Goal: Task Accomplishment & Management: Complete application form

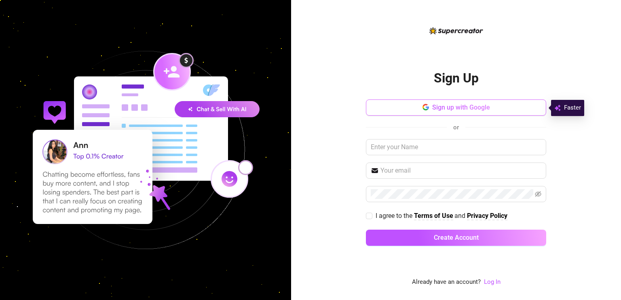
click at [455, 110] on span "Sign up with Google" at bounding box center [461, 108] width 58 height 8
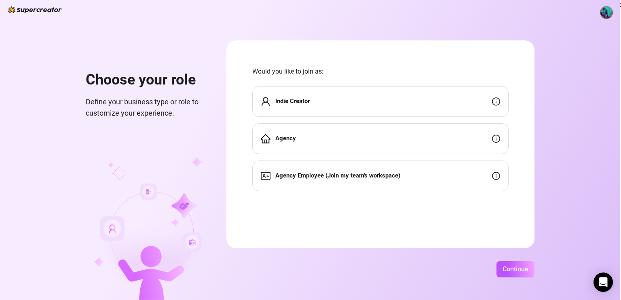
click at [381, 133] on div "Agency" at bounding box center [380, 138] width 256 height 31
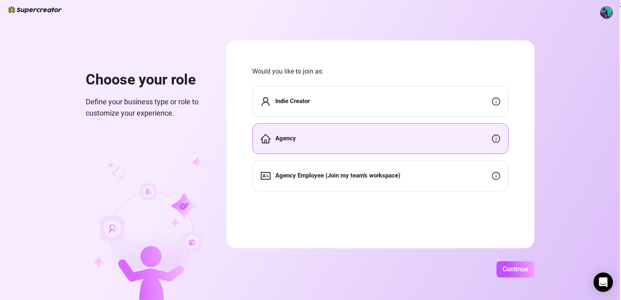
click at [349, 133] on div "Agency" at bounding box center [380, 138] width 256 height 31
click at [526, 275] on button "Continue" at bounding box center [516, 269] width 38 height 16
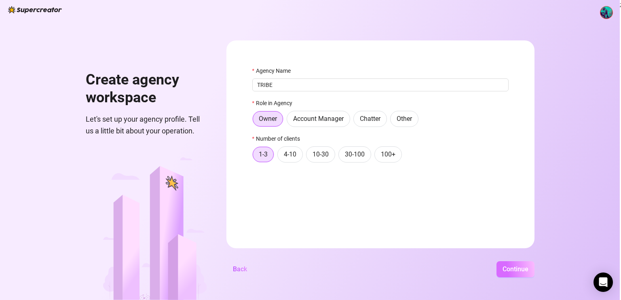
type input "TRIBE"
click at [506, 271] on span "Continue" at bounding box center [516, 269] width 26 height 8
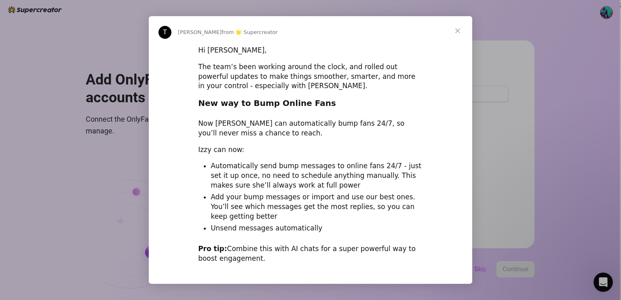
click at [457, 30] on span "Close" at bounding box center [457, 30] width 29 height 29
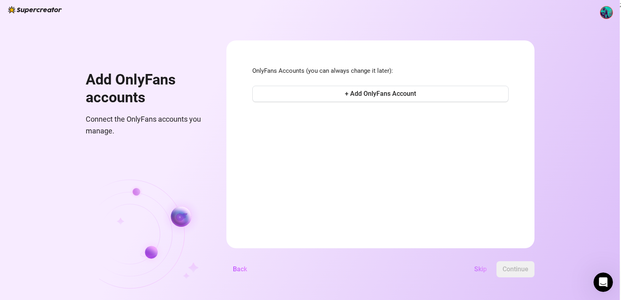
click at [481, 268] on span "Skip" at bounding box center [481, 269] width 13 height 8
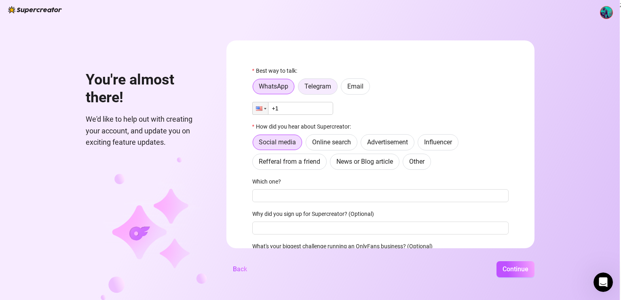
click at [309, 86] on span "Telegram" at bounding box center [318, 87] width 27 height 8
click at [301, 89] on input "Telegram" at bounding box center [301, 89] width 0 height 0
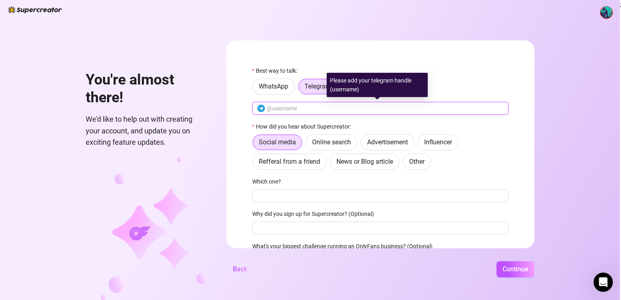
click at [293, 108] on input "text" at bounding box center [385, 108] width 237 height 9
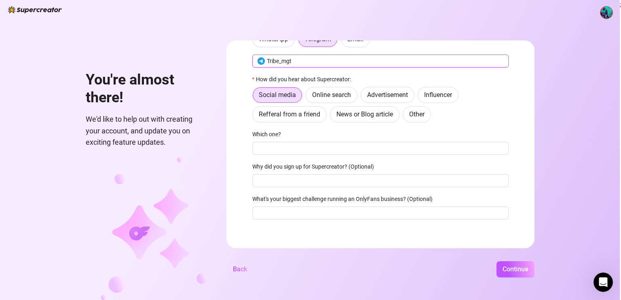
scroll to position [52, 0]
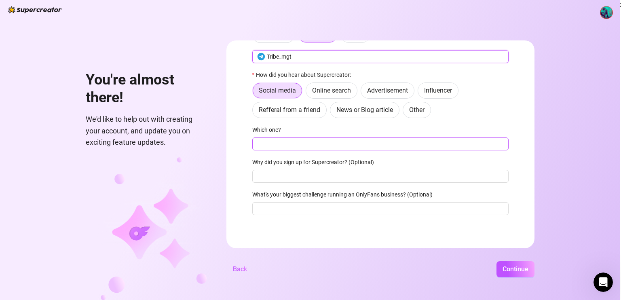
type input "Tribe_mgt"
click at [326, 143] on input "Which one?" at bounding box center [380, 144] width 256 height 13
type input "youtube"
click at [510, 273] on span "Continue" at bounding box center [516, 269] width 26 height 8
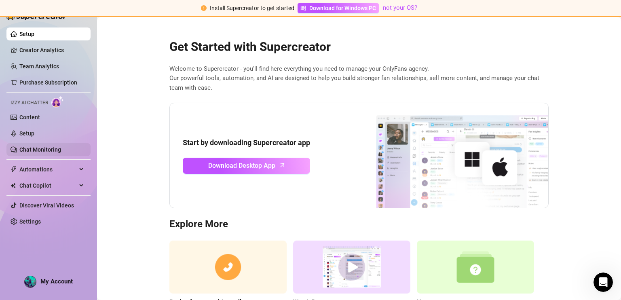
click at [38, 150] on link "Chat Monitoring" at bounding box center [40, 149] width 42 height 6
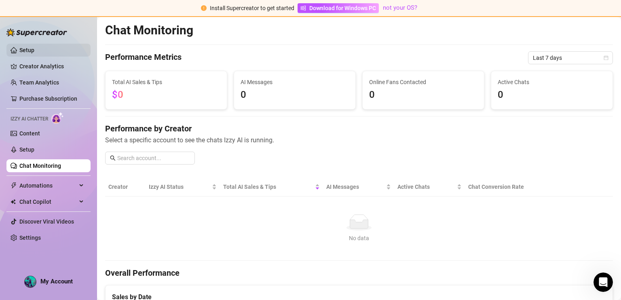
click at [34, 49] on link "Setup" at bounding box center [26, 50] width 15 height 6
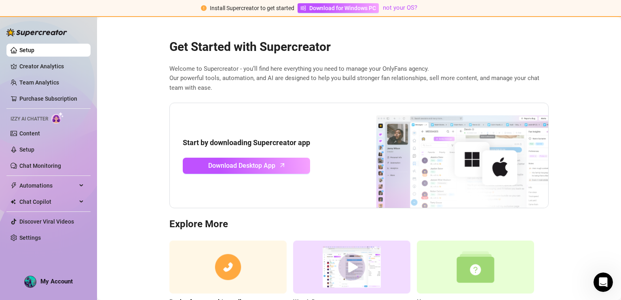
scroll to position [49, 0]
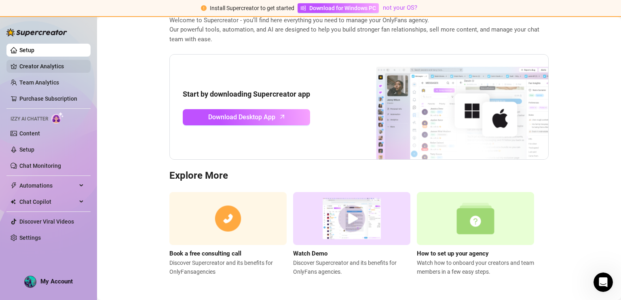
click at [26, 69] on link "Creator Analytics" at bounding box center [51, 66] width 65 height 13
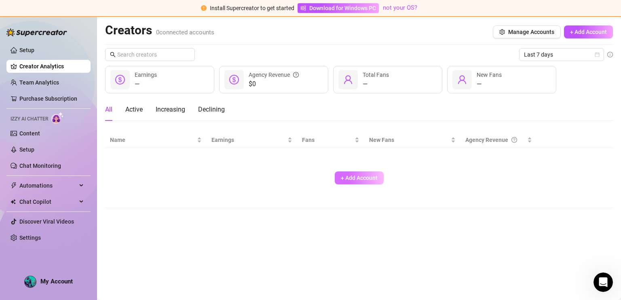
click at [361, 178] on span "+ Add Account" at bounding box center [359, 178] width 37 height 6
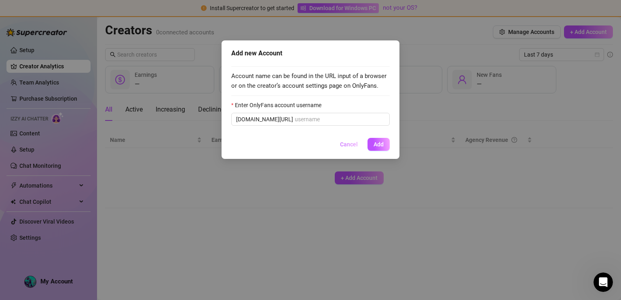
click at [347, 144] on span "Cancel" at bounding box center [349, 144] width 18 height 6
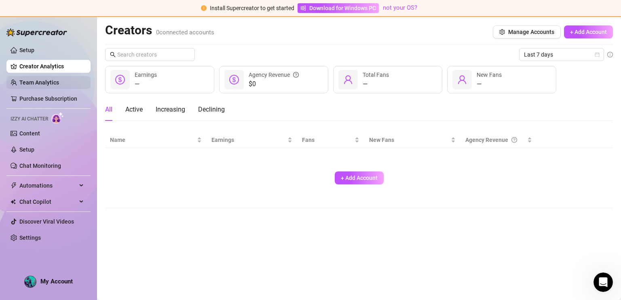
click at [46, 84] on link "Team Analytics" at bounding box center [39, 82] width 40 height 6
